Goal: Task Accomplishment & Management: Use online tool/utility

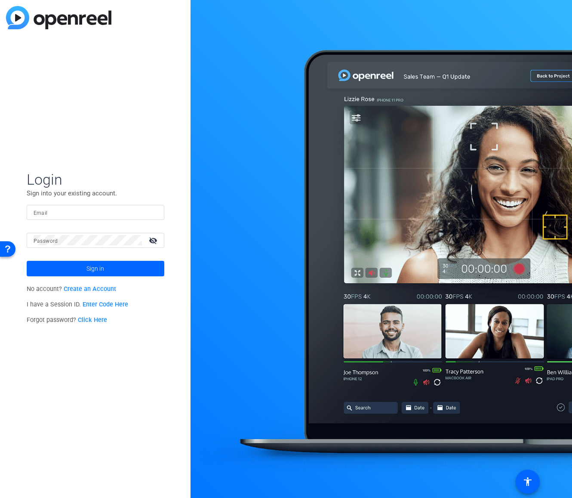
click at [57, 213] on input "Email" at bounding box center [96, 212] width 124 height 10
type input "[PERSON_NAME][EMAIL_ADDRESS][PERSON_NAME][DOMAIN_NAME]"
click at [148, 240] on mat-icon "visibility_off" at bounding box center [154, 240] width 21 height 12
click at [111, 268] on span at bounding box center [96, 268] width 138 height 21
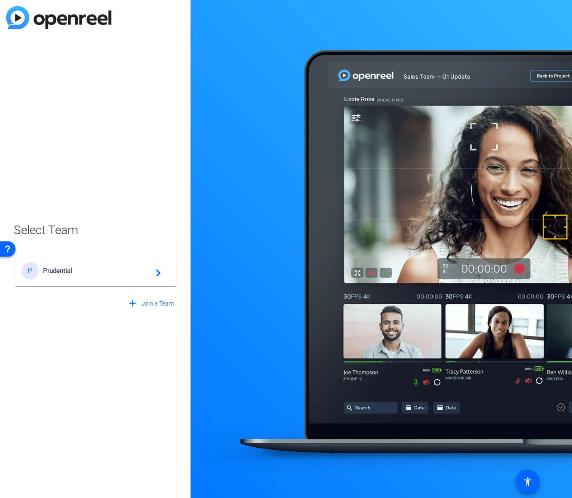
click at [77, 272] on span "Prudential" at bounding box center [97, 271] width 108 height 8
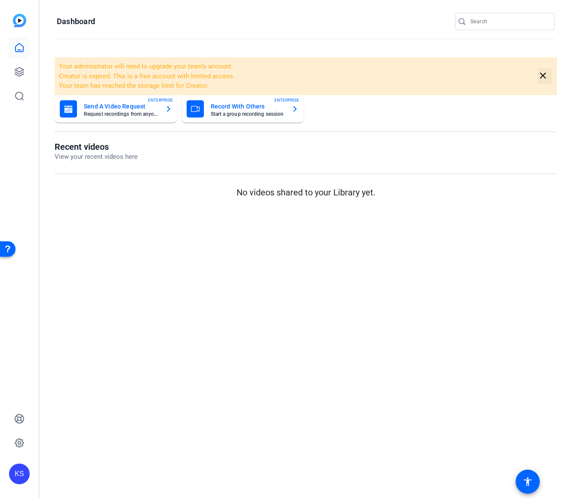
click at [544, 72] on mat-icon "close" at bounding box center [543, 76] width 11 height 11
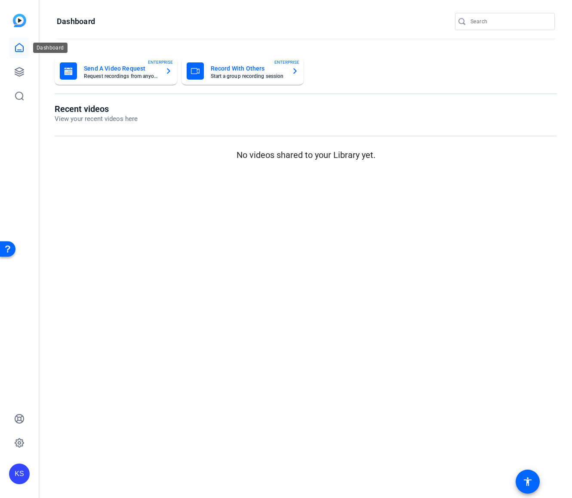
click at [15, 47] on icon at bounding box center [19, 47] width 8 height 8
click at [18, 71] on icon at bounding box center [19, 72] width 9 height 9
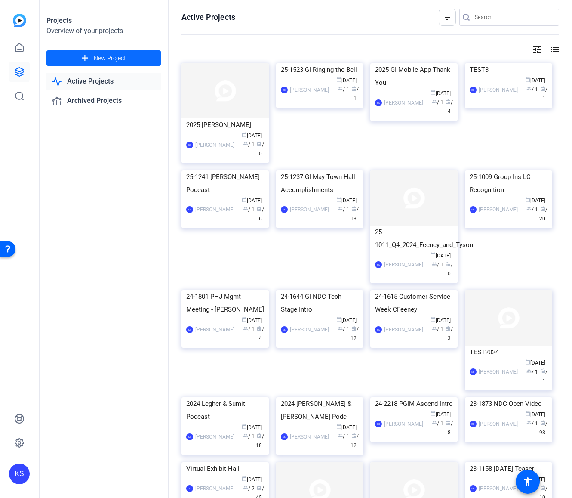
click at [105, 56] on span "New Project" at bounding box center [110, 58] width 32 height 9
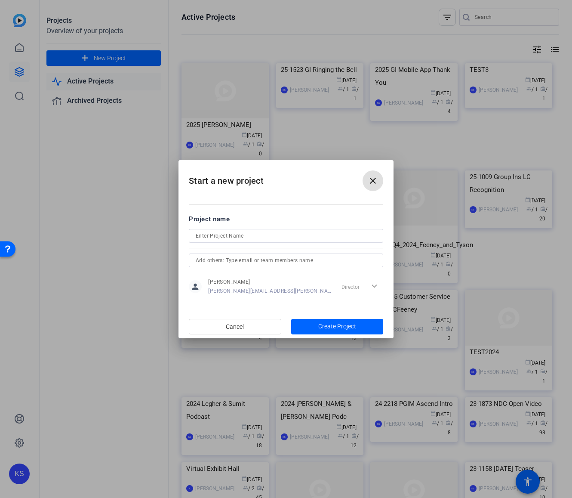
click at [202, 236] on input at bounding box center [286, 236] width 181 height 10
click at [223, 236] on input "25-1183 GI [PERSON_NAME] Chicago Intro" at bounding box center [286, 236] width 181 height 10
type input "25-1183 NDC [PERSON_NAME] Chicago Intro"
click at [324, 323] on span "Create Project" at bounding box center [337, 326] width 38 height 9
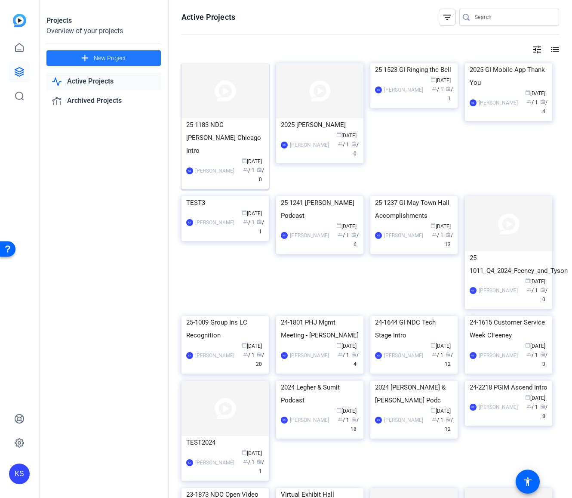
click at [228, 111] on img at bounding box center [225, 90] width 87 height 55
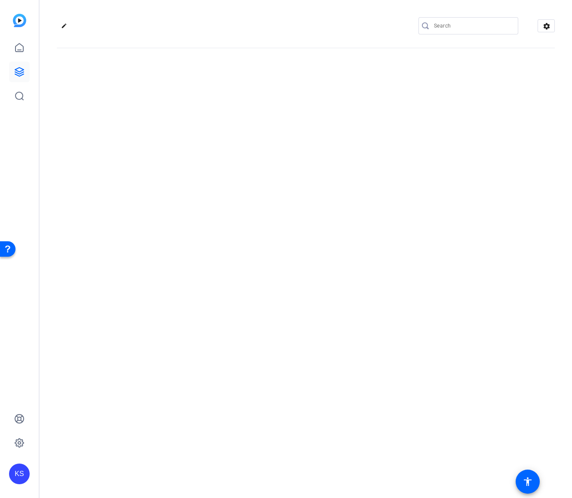
click at [228, 111] on div "edit settings" at bounding box center [306, 249] width 533 height 498
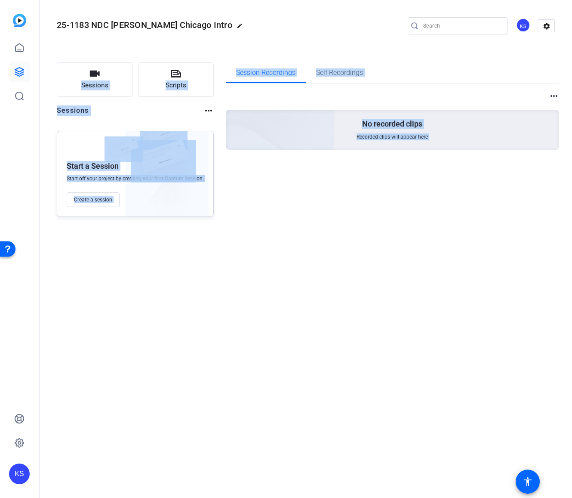
click at [270, 177] on div "more_horiz No recorded clips Recorded clips will appear here" at bounding box center [393, 130] width 334 height 93
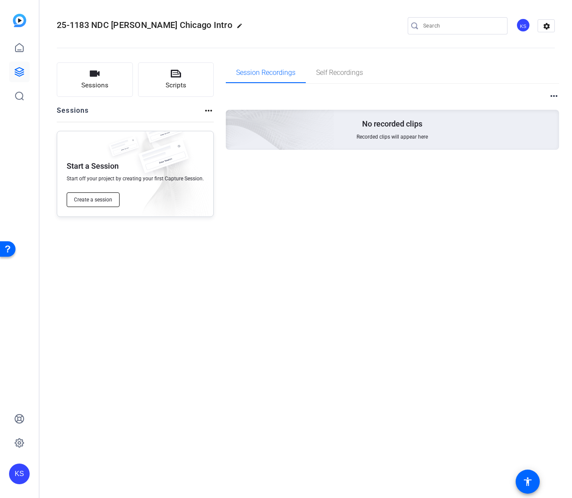
click at [97, 201] on span "Create a session" at bounding box center [93, 199] width 38 height 7
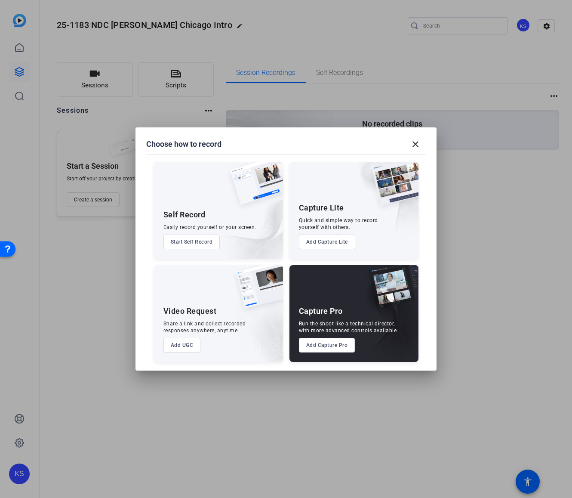
click at [322, 348] on button "Add Capture Pro" at bounding box center [327, 345] width 56 height 15
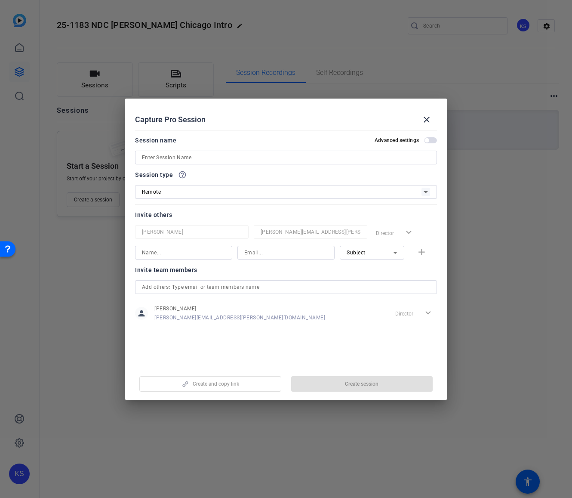
click at [173, 156] on input at bounding box center [286, 157] width 288 height 10
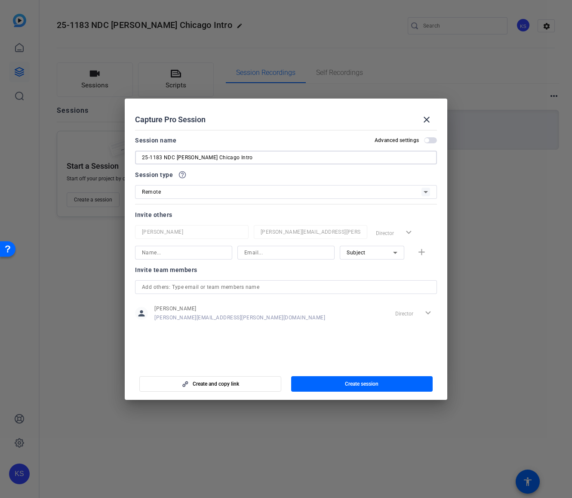
type input "25-1183 NDC [PERSON_NAME] Chicago Intro"
click at [425, 191] on icon at bounding box center [426, 192] width 4 height 2
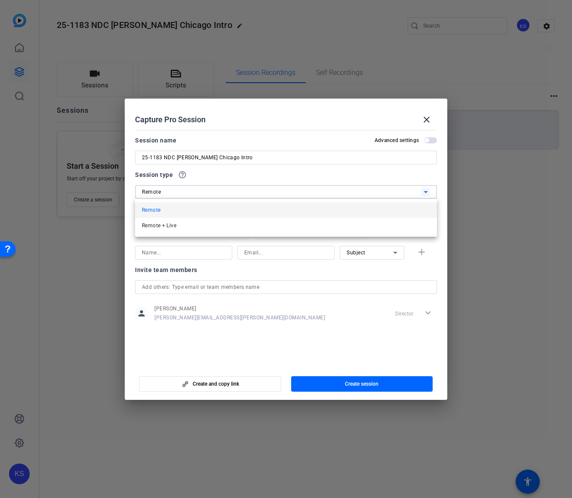
click at [397, 176] on div at bounding box center [286, 249] width 572 height 498
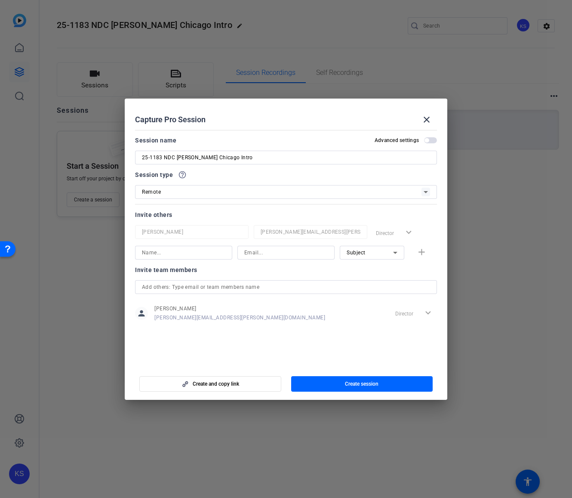
click at [194, 254] on input at bounding box center [183, 252] width 83 height 10
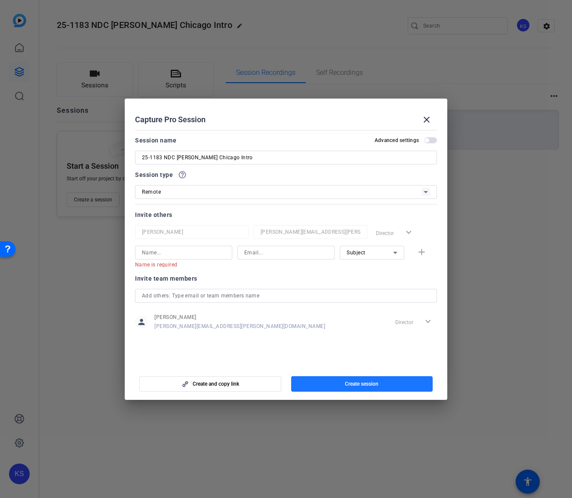
click at [347, 384] on span "Create session" at bounding box center [362, 383] width 34 height 7
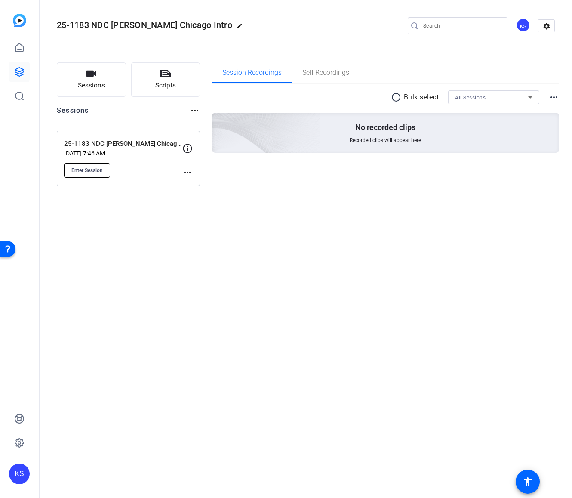
click at [98, 170] on span "Enter Session" at bounding box center [86, 170] width 31 height 7
click at [360, 167] on div "radio_button_unchecked Bulk select All Sessions more_horiz No recorded clips Re…" at bounding box center [386, 132] width 348 height 96
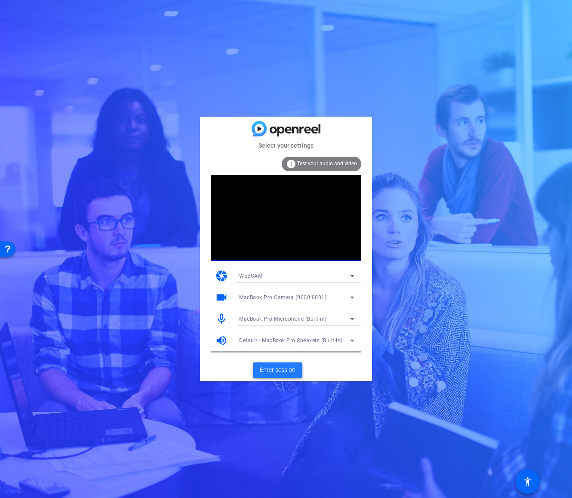
click at [281, 373] on span "Enter session" at bounding box center [278, 369] width 36 height 9
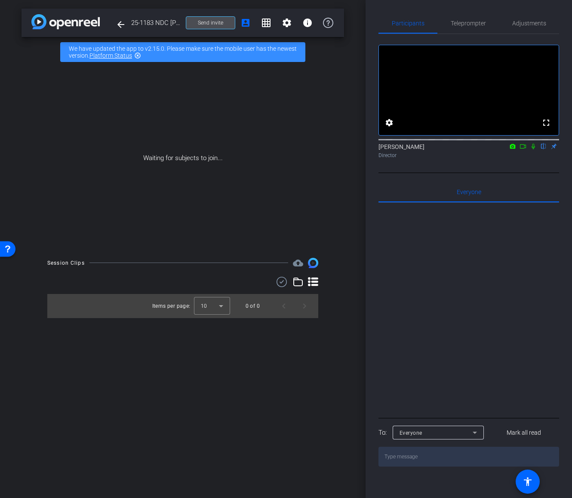
click at [224, 22] on span at bounding box center [210, 22] width 49 height 21
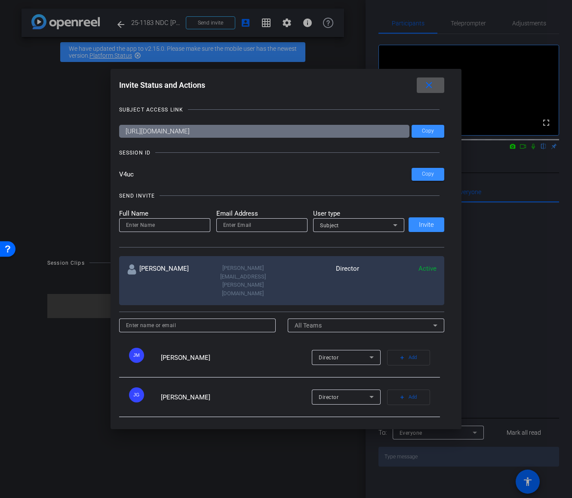
click at [145, 228] on input at bounding box center [164, 225] width 77 height 10
click at [136, 226] on input at bounding box center [164, 225] width 77 height 10
type input "Charlene"
click at [233, 226] on input "email" at bounding box center [261, 225] width 77 height 10
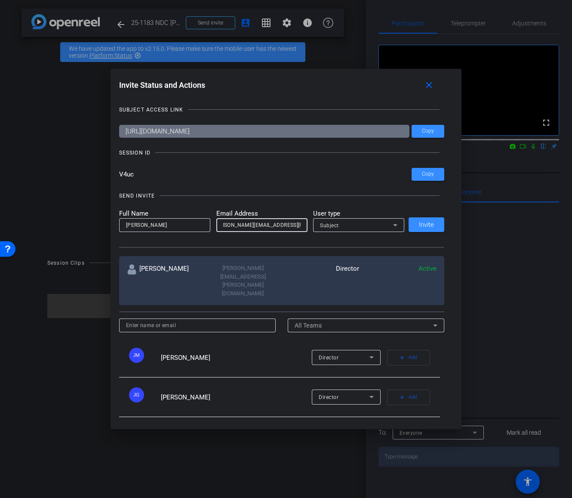
type input "Charlene.Petrozelli@Prudential.com"
click at [395, 225] on icon at bounding box center [395, 225] width 10 height 10
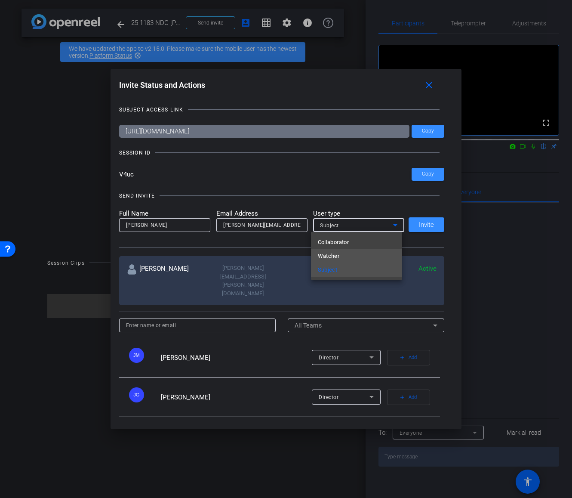
click at [356, 254] on mat-option "Watcher" at bounding box center [356, 256] width 91 height 14
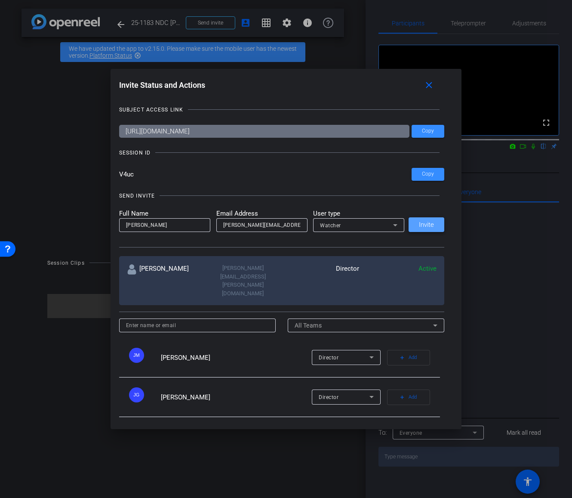
click at [420, 226] on span "Invite" at bounding box center [426, 225] width 15 height 6
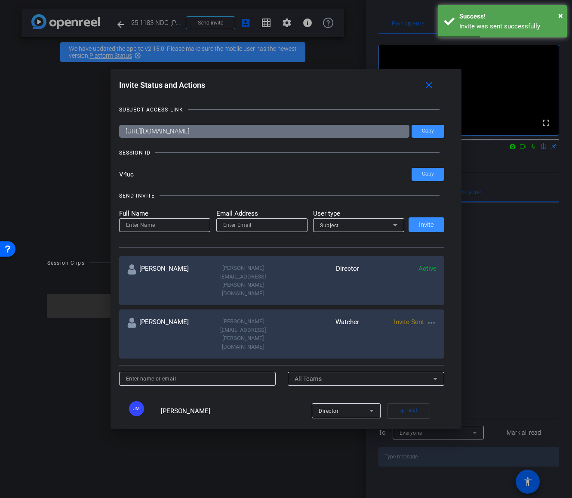
click at [152, 226] on input at bounding box center [164, 225] width 77 height 10
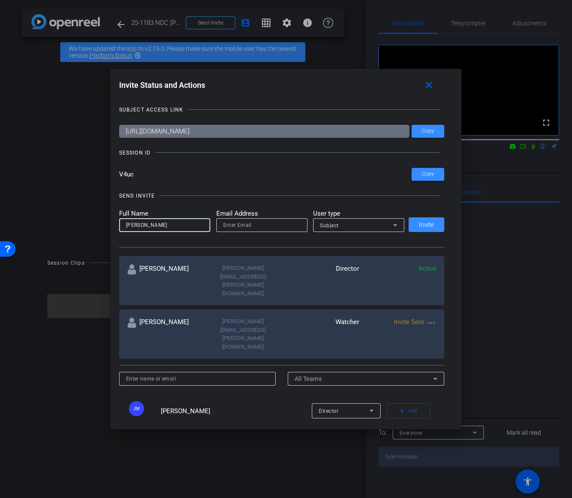
type input "Michael Estep"
click at [223, 225] on input "email" at bounding box center [261, 225] width 77 height 10
type input "Michael.Estep@Prudential.com"
click at [426, 227] on span "Invite" at bounding box center [426, 225] width 15 height 6
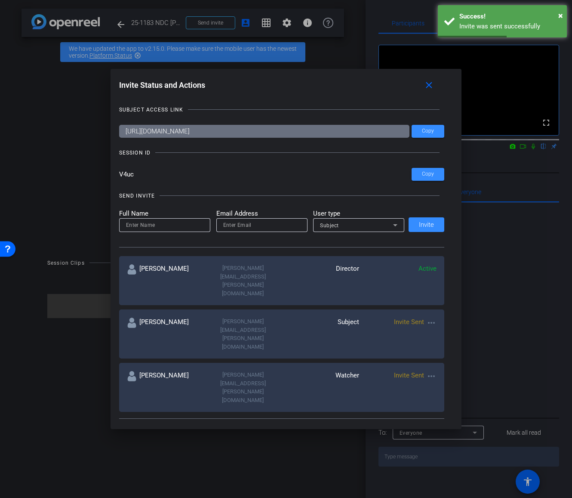
click at [175, 226] on input at bounding box center [164, 225] width 77 height 10
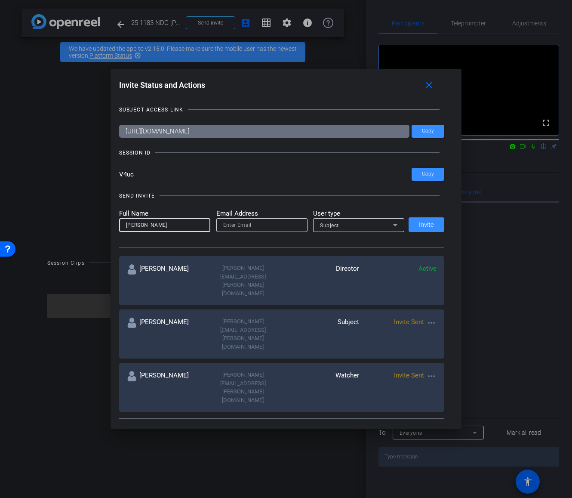
type input "Brian Dunne"
click at [228, 224] on input "email" at bounding box center [261, 225] width 77 height 10
type input "Brain.Dunne@Prudential.com"
click at [352, 222] on div "Subject" at bounding box center [356, 225] width 73 height 11
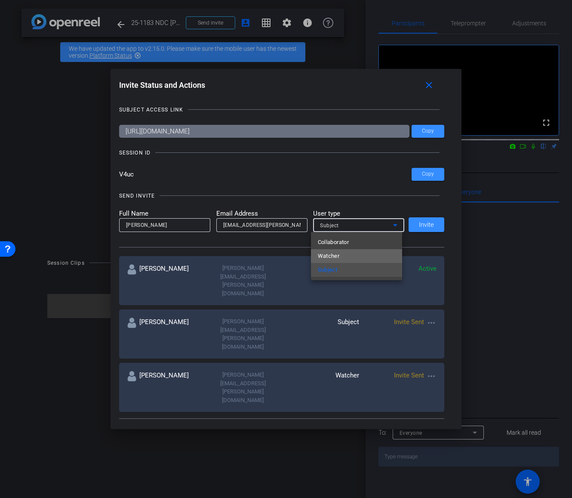
click at [340, 252] on mat-option "Watcher" at bounding box center [356, 256] width 91 height 14
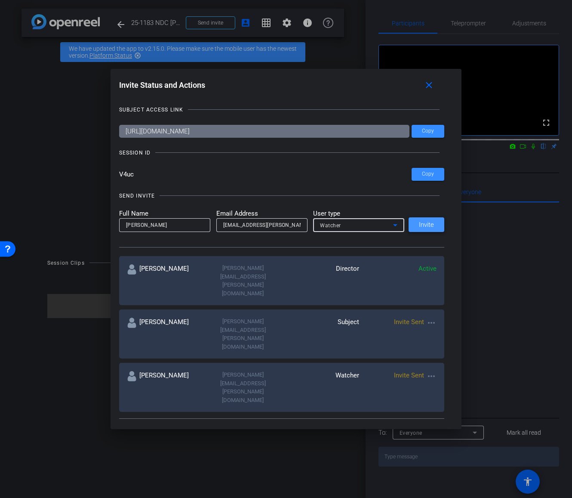
click at [420, 222] on span "Invite" at bounding box center [426, 225] width 15 height 6
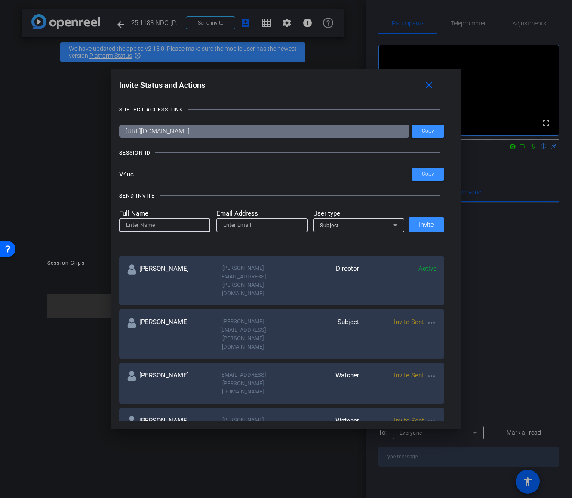
click at [163, 226] on input at bounding box center [164, 225] width 77 height 10
type input "Andrea Frederick"
click at [224, 228] on input "email" at bounding box center [261, 225] width 77 height 10
type input "Andrea.Frederick@Prudential.com"
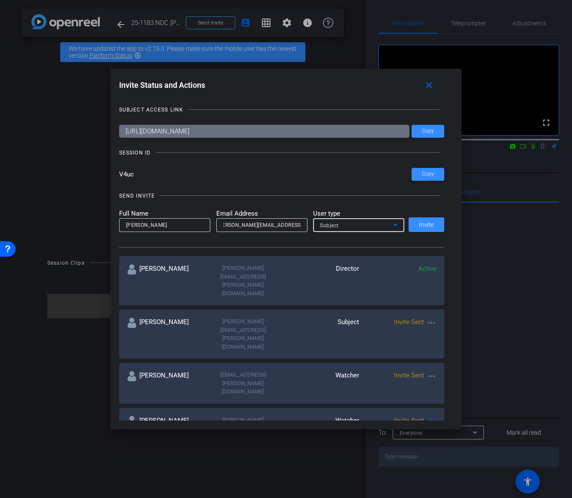
click at [375, 222] on div "Subject" at bounding box center [356, 225] width 73 height 11
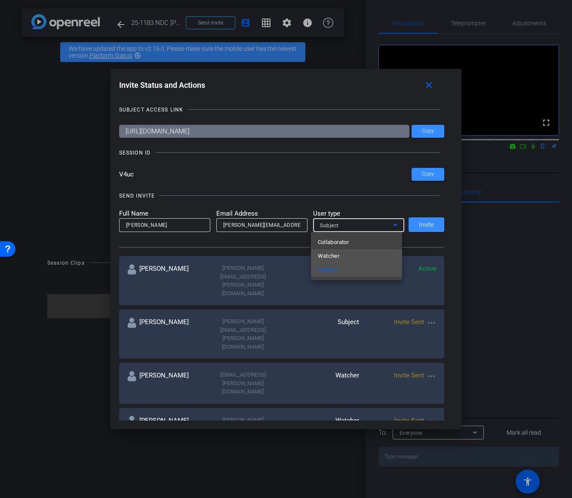
click at [357, 253] on mat-option "Watcher" at bounding box center [356, 256] width 91 height 14
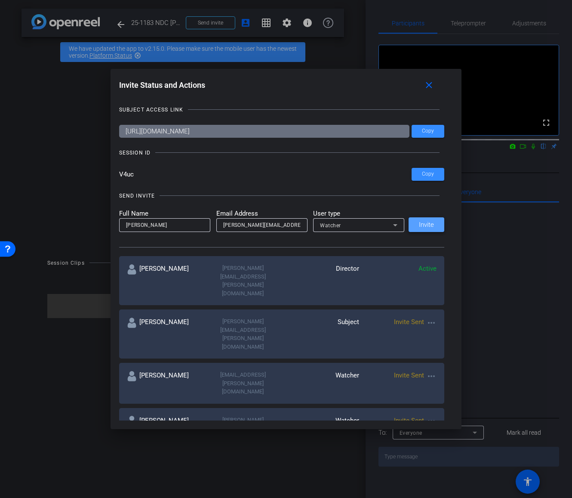
click at [425, 225] on span "Invite" at bounding box center [426, 225] width 15 height 6
click at [429, 83] on mat-icon "close" at bounding box center [429, 85] width 11 height 11
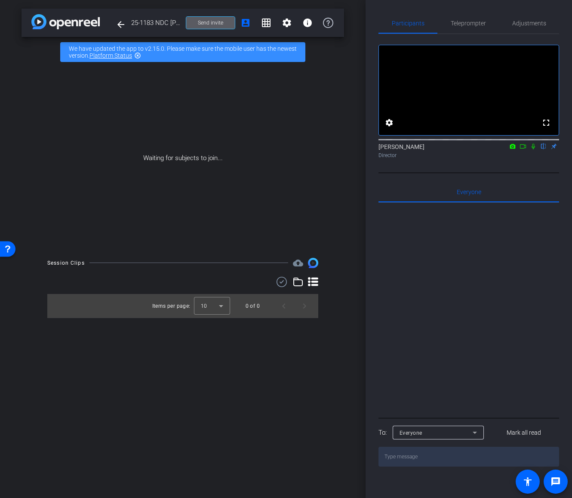
click at [308, 137] on div "Waiting for subjects to join..." at bounding box center [183, 158] width 323 height 182
